Goal: Book appointment/travel/reservation

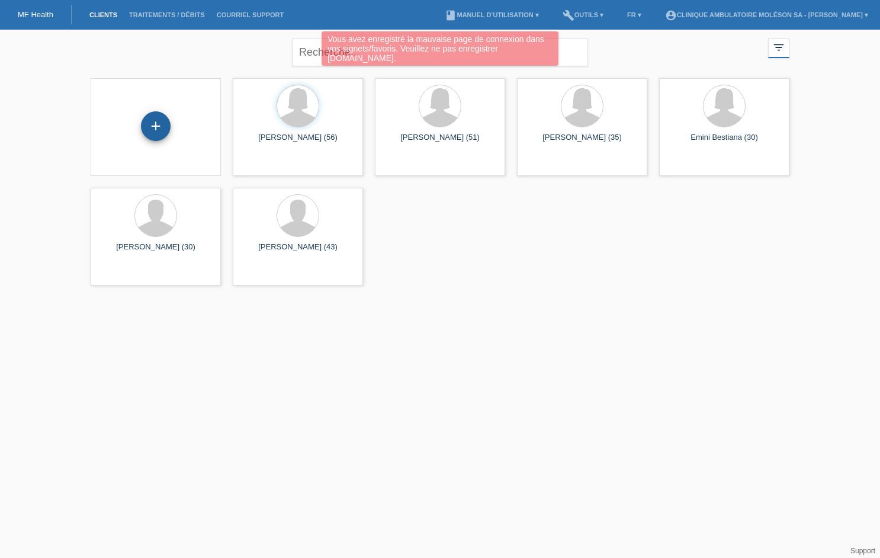
click at [162, 123] on div "+" at bounding box center [156, 126] width 30 height 30
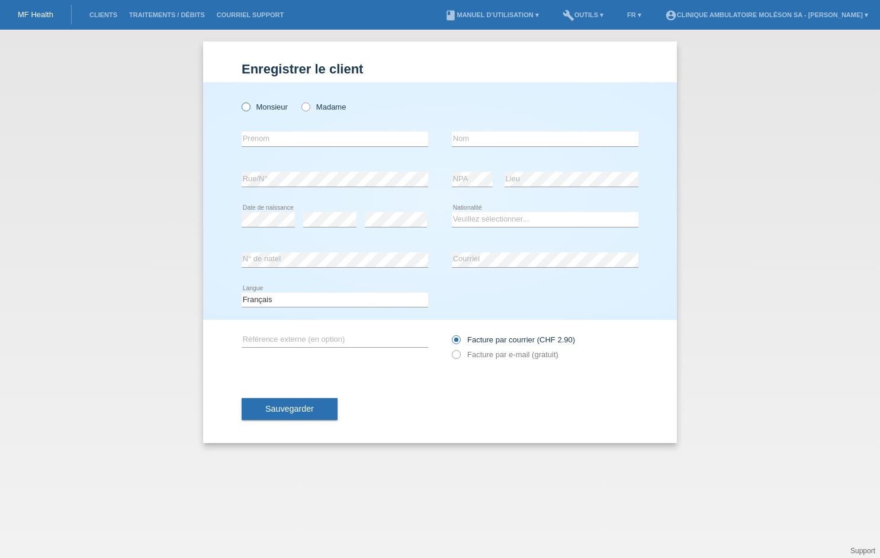
click at [258, 106] on label "Monsieur" at bounding box center [265, 106] width 46 height 9
click at [249, 106] on input "Monsieur" at bounding box center [246, 106] width 8 height 8
radio input "true"
click at [514, 136] on input "text" at bounding box center [545, 138] width 186 height 15
click at [474, 139] on input "Muhare" at bounding box center [546, 138] width 186 height 15
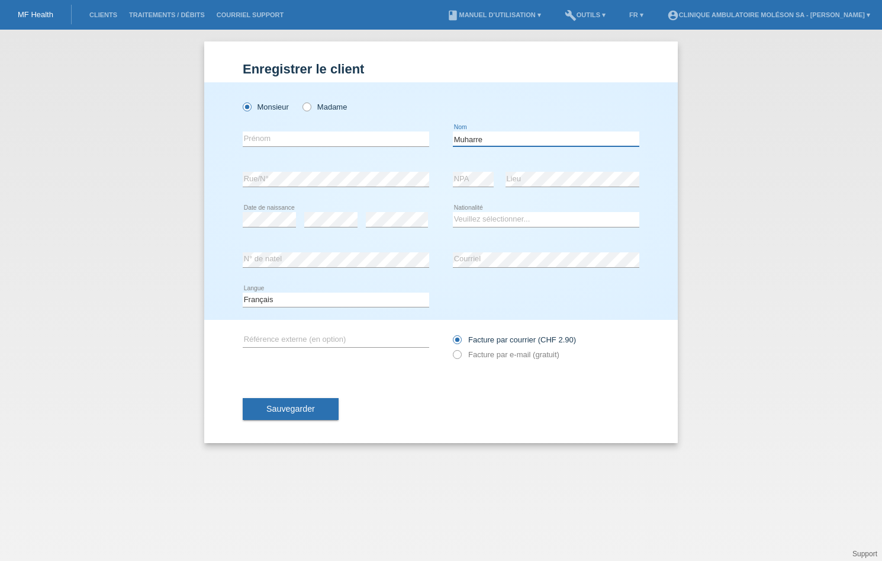
click at [485, 137] on input "Muharre" at bounding box center [546, 138] width 186 height 15
type input "Muharremaj"
click at [380, 138] on input "text" at bounding box center [336, 138] width 186 height 15
type input "Bujar"
click at [464, 217] on select "Veuillez sélectionner... Suisse Allemagne Autriche Liechtenstein ------------ A…" at bounding box center [546, 219] width 186 height 14
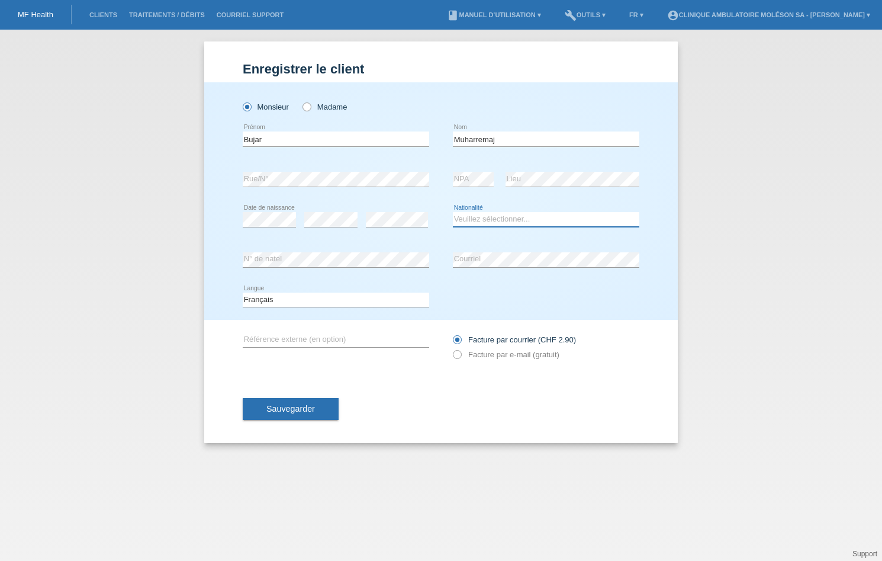
select select "XK"
click at [453, 212] on select "Veuillez sélectionner... Suisse Allemagne Autriche Liechtenstein ------------ A…" at bounding box center [546, 219] width 186 height 14
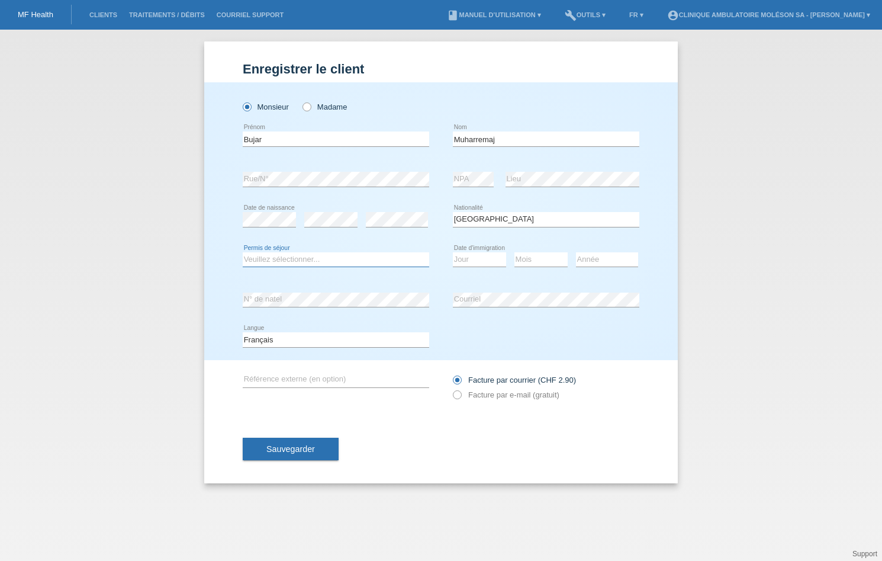
click at [334, 262] on select "Veuillez sélectionner... C B B - Statut de réfugié Autre" at bounding box center [336, 259] width 186 height 14
select select "C"
click at [243, 252] on select "Veuillez sélectionner... C B B - Statut de réfugié Autre" at bounding box center [336, 259] width 186 height 14
click at [491, 260] on select "Jour 01 02 03 04 05 06 07 08 09 10 11" at bounding box center [479, 259] width 53 height 14
select select "15"
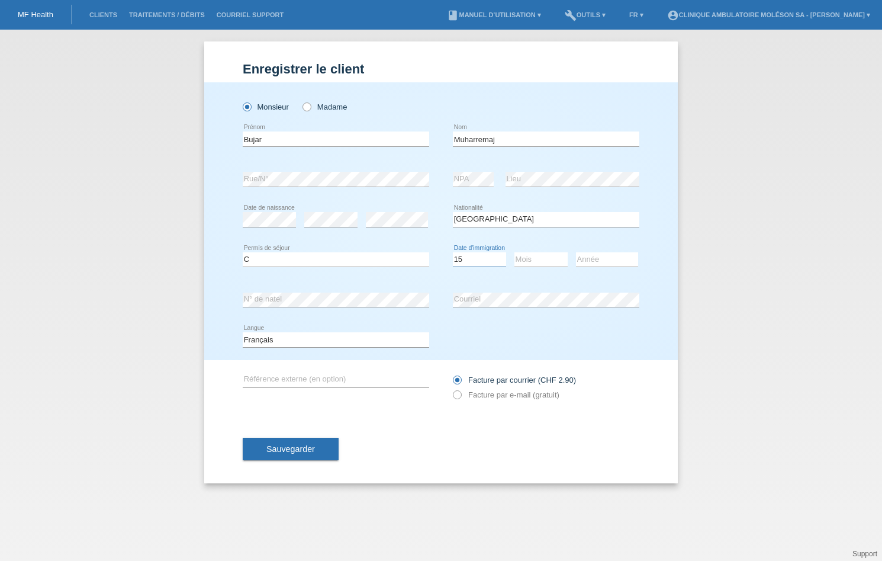
click at [453, 252] on select "Jour 01 02 03 04 05 06 07 08 09 10 11" at bounding box center [479, 259] width 53 height 14
click at [547, 261] on select "Mois 01 02 03 04 05 06 07 08 09 10 11" at bounding box center [540, 259] width 53 height 14
select select "08"
click at [514, 252] on select "Mois 01 02 03 04 05 06 07 08 09 10 11" at bounding box center [540, 259] width 53 height 14
click at [588, 256] on select "Année 2025 2024 2023 2022 2021 2020 2019 2018 2017 2016 2015 2014 2013 2012 201…" at bounding box center [607, 259] width 62 height 14
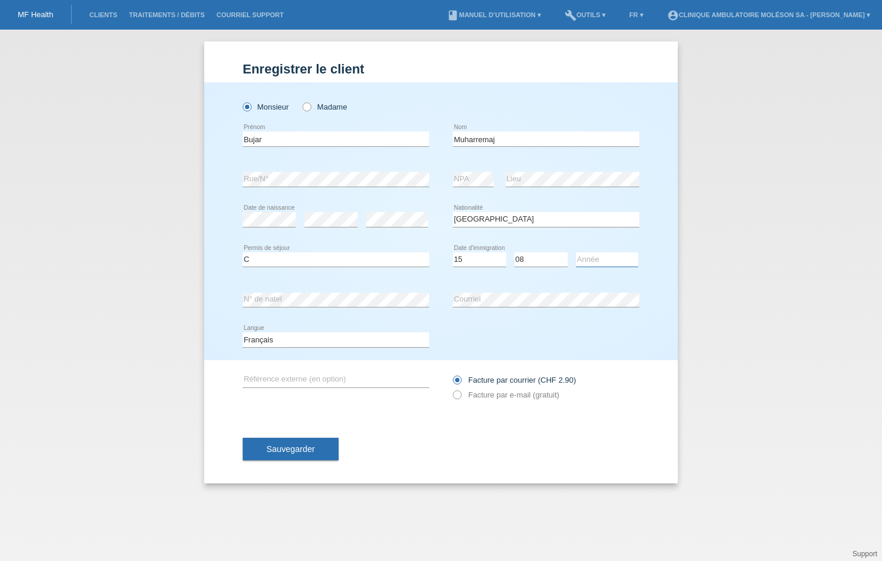
select select "1997"
click at [576, 252] on select "Année 2025 2024 2023 2022 2021 2020 2019 2018 2017 2016 2015 2014 2013 2012 201…" at bounding box center [607, 259] width 62 height 14
click at [620, 416] on div "Sauvegarder" at bounding box center [441, 448] width 397 height 69
click at [509, 395] on label "Facture par e-mail (gratuit)" at bounding box center [506, 394] width 107 height 9
click at [461, 395] on input "Facture par e-mail (gratuit)" at bounding box center [457, 397] width 8 height 15
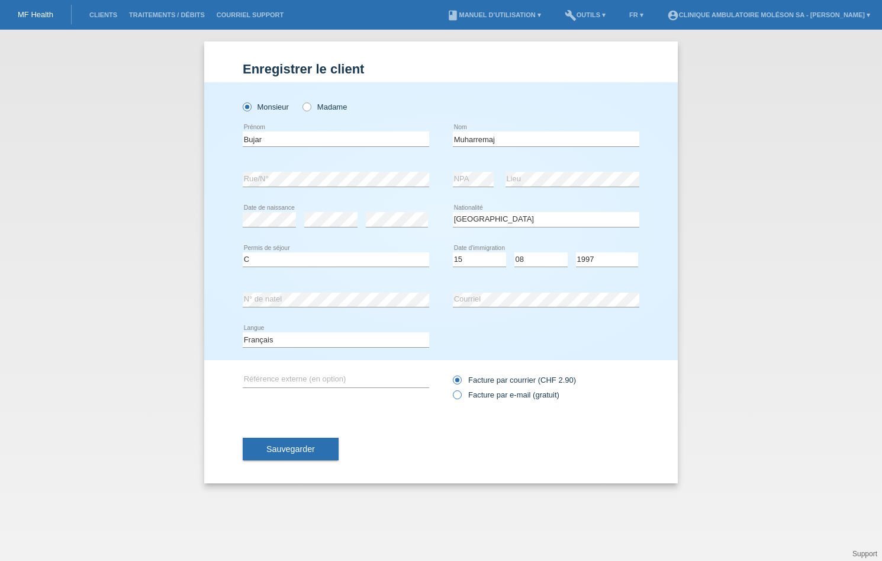
radio input "true"
click at [223, 397] on div "Enregistrer le client Enregistrer le client Enregistrer le client Monsieur Mada…" at bounding box center [441, 262] width 474 height 442
click at [295, 369] on div "error Référence externe (en option)" at bounding box center [336, 380] width 186 height 40
click at [292, 380] on input "text" at bounding box center [336, 379] width 186 height 15
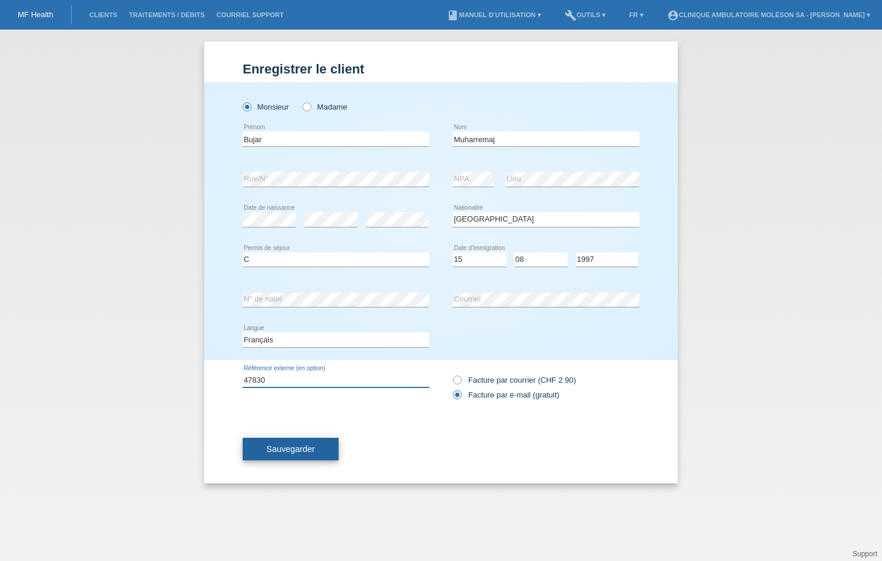
type input "47830"
click at [288, 449] on span "Sauvegarder" at bounding box center [290, 448] width 49 height 9
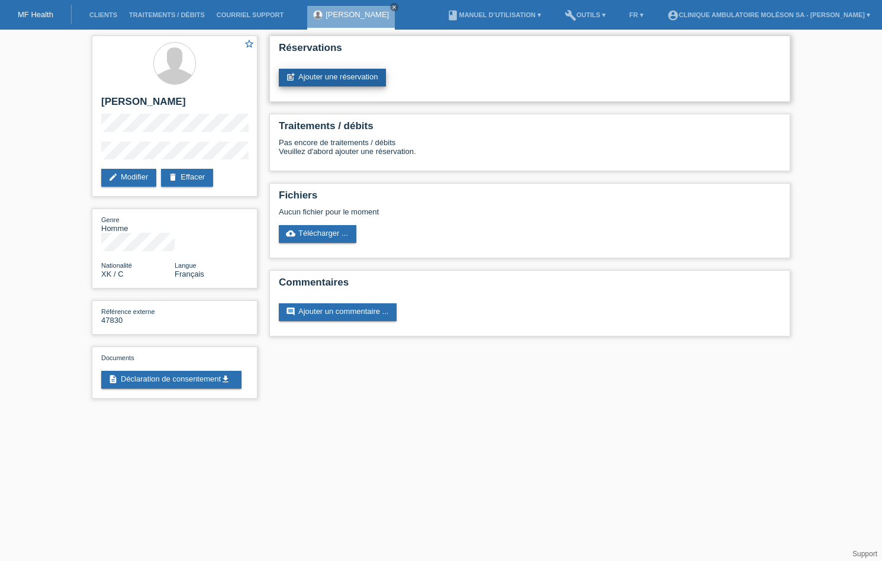
click at [365, 74] on link "post_add Ajouter une réservation" at bounding box center [332, 78] width 107 height 18
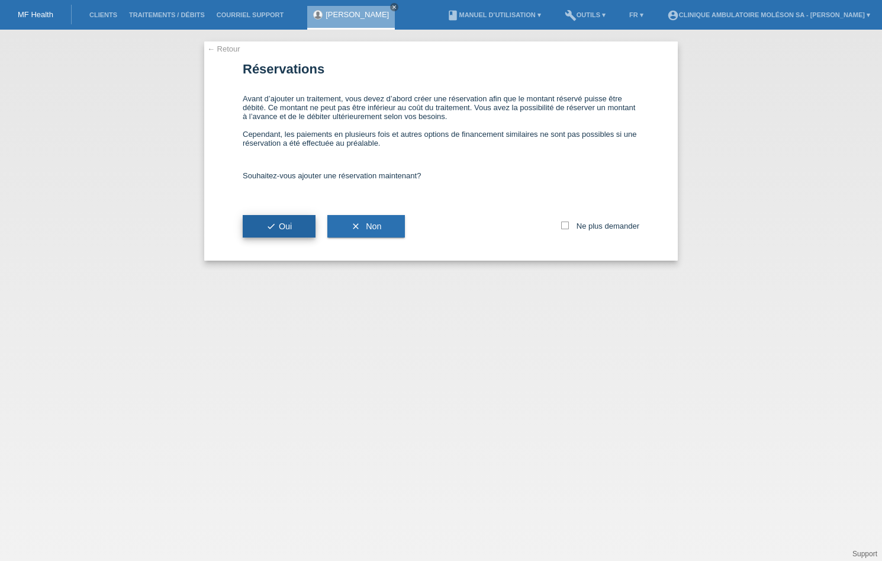
click at [275, 227] on icon "check" at bounding box center [270, 225] width 9 height 9
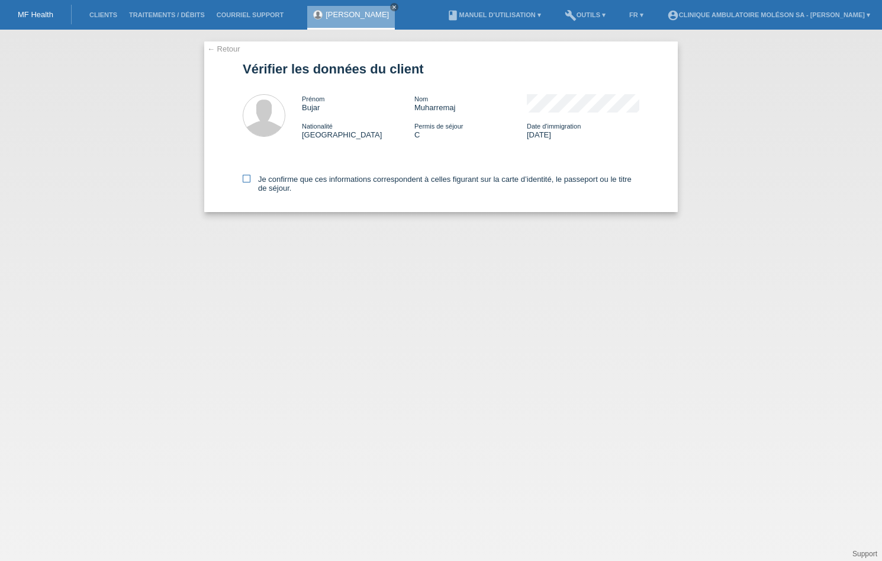
click at [258, 180] on label "Je confirme que ces informations correspondent à celles figurant sur la carte d…" at bounding box center [441, 184] width 397 height 18
click at [250, 180] on input "Je confirme que ces informations correspondent à celles figurant sur la carte d…" at bounding box center [247, 179] width 8 height 8
checkbox input "true"
